Goal: Information Seeking & Learning: Learn about a topic

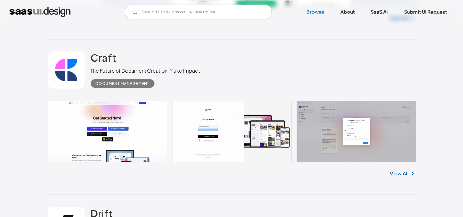
scroll to position [298, 0]
click at [148, 152] on link at bounding box center [231, 131] width 367 height 61
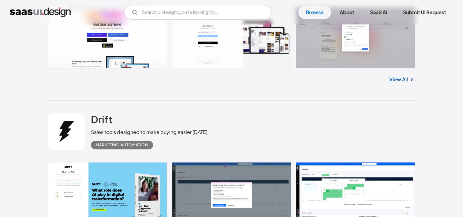
scroll to position [405, 0]
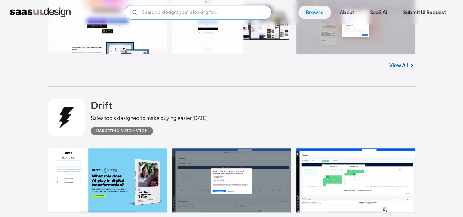
click at [156, 10] on input "Email Form" at bounding box center [198, 12] width 147 height 15
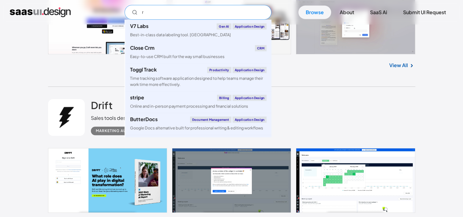
click at [156, 10] on input "r" at bounding box center [198, 12] width 147 height 15
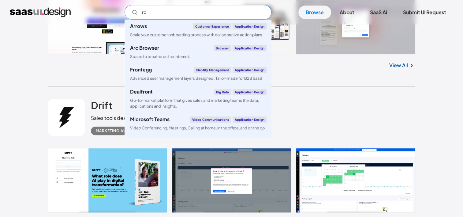
type input "r"
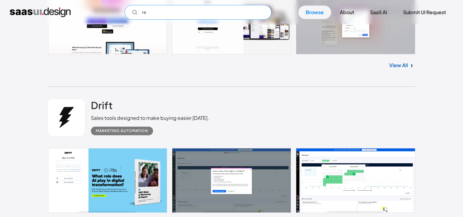
type input "r"
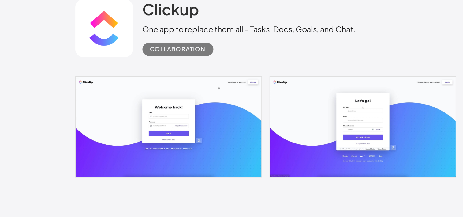
scroll to position [2254, 0]
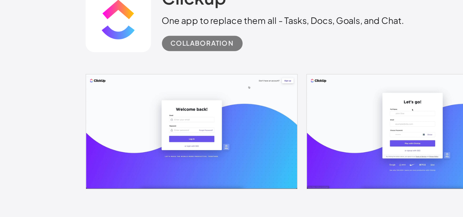
click at [105, 62] on div "Collaboration" at bounding box center [114, 65] width 36 height 7
click at [106, 69] on div "Collaboration" at bounding box center [113, 66] width 45 height 9
click at [104, 102] on link at bounding box center [231, 115] width 367 height 65
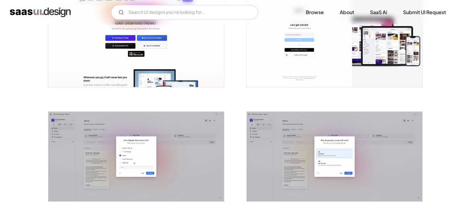
scroll to position [154, 0]
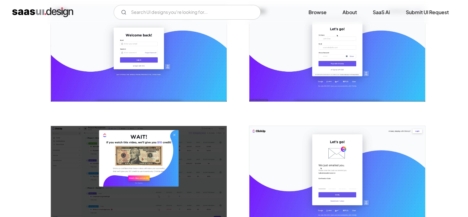
scroll to position [137, 0]
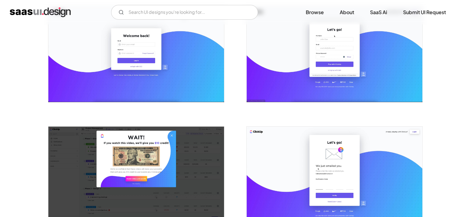
click at [158, 68] on img "open lightbox" at bounding box center [136, 54] width 176 height 95
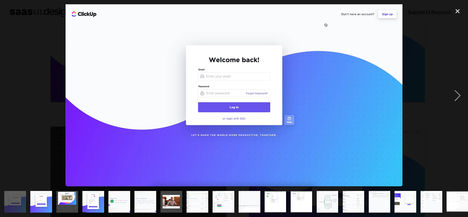
click at [34, 109] on div at bounding box center [234, 95] width 468 height 182
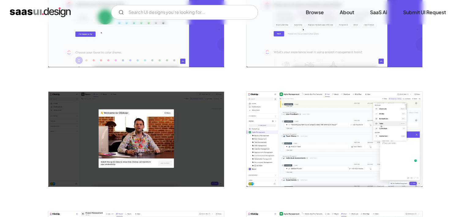
scroll to position [430, 0]
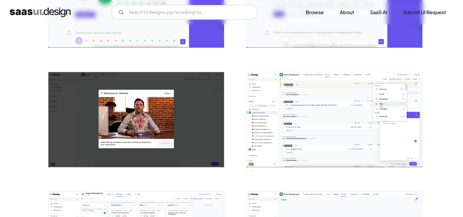
click at [313, 127] on img "open lightbox" at bounding box center [335, 119] width 176 height 95
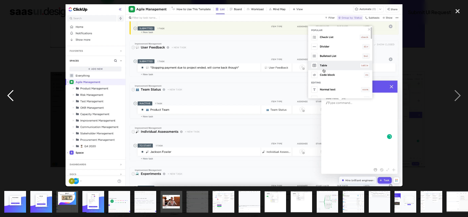
click at [15, 122] on div "previous image" at bounding box center [10, 95] width 21 height 182
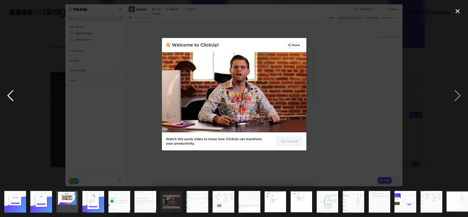
click at [462, 12] on div "close lightbox" at bounding box center [457, 10] width 21 height 13
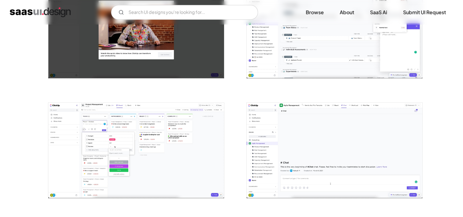
scroll to position [412, 0]
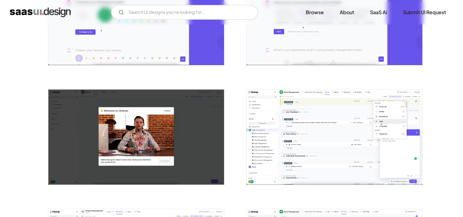
click at [39, 14] on img "home" at bounding box center [40, 12] width 61 height 10
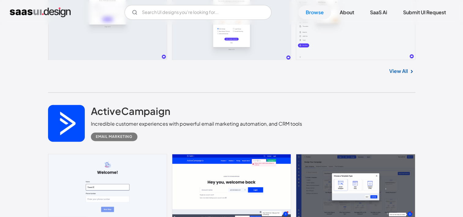
scroll to position [12442, 0]
